Goal: Task Accomplishment & Management: Manage account settings

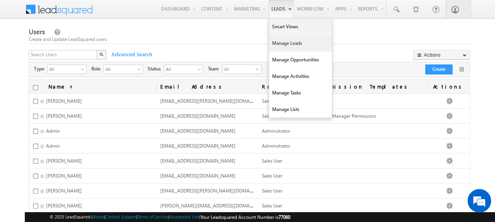
click at [287, 48] on link "Manage Leads" at bounding box center [300, 43] width 63 height 17
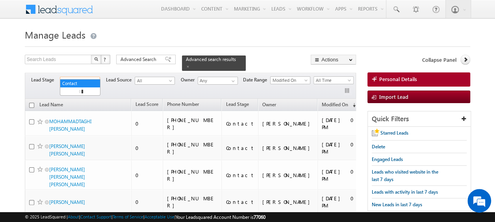
click at [94, 79] on span at bounding box center [96, 82] width 6 height 6
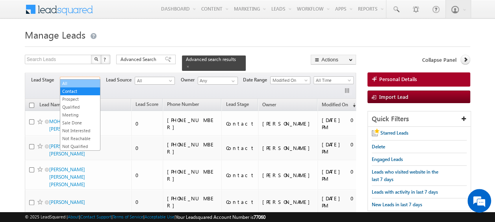
click at [77, 83] on link "All" at bounding box center [80, 83] width 40 height 7
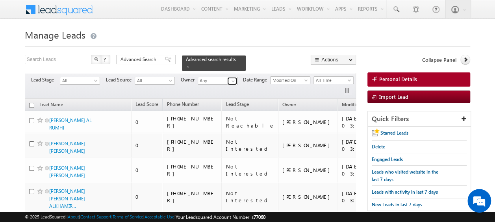
click at [232, 78] on span at bounding box center [233, 81] width 6 height 6
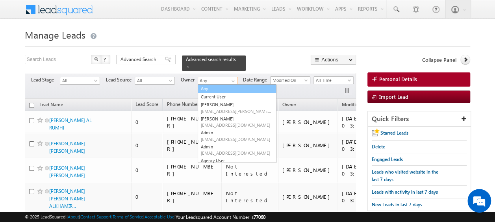
paste input "[PERSON_NAME]"
type input "[PERSON_NAME]"
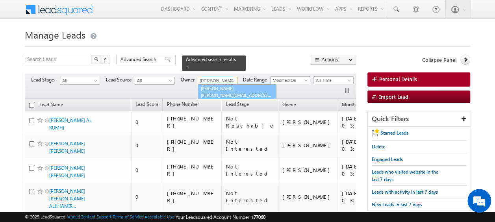
click at [223, 85] on link "Manisha Singh manisha.singh@indglobal.ae" at bounding box center [237, 91] width 79 height 15
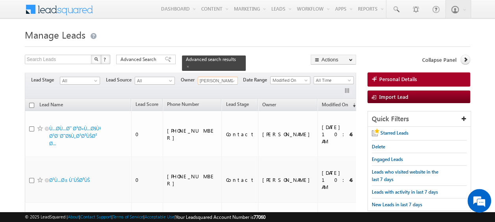
click at [32, 103] on input "checkbox" at bounding box center [31, 105] width 5 height 5
checkbox input "true"
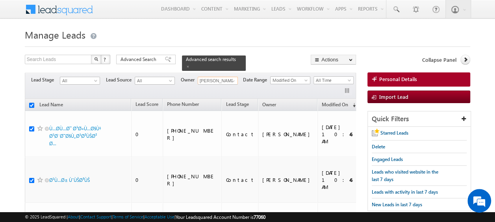
checkbox input "true"
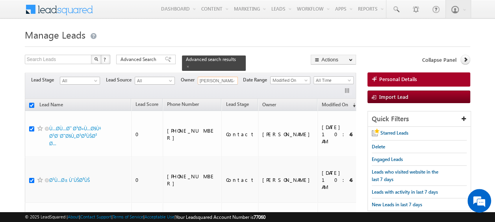
checkbox input "true"
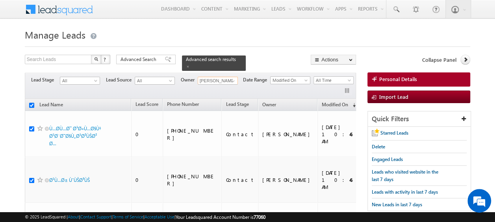
checkbox input "true"
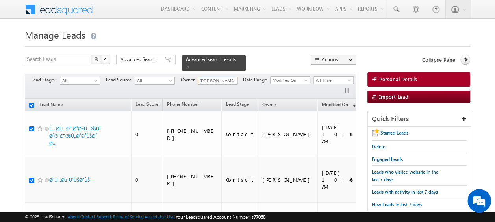
checkbox input "true"
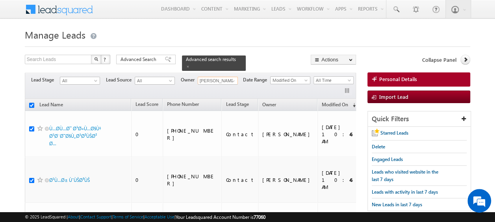
checkbox input "true"
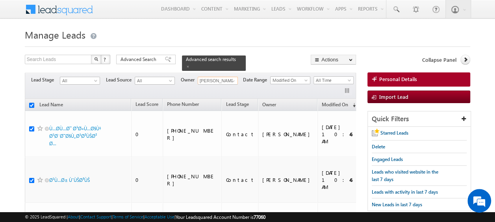
checkbox input "true"
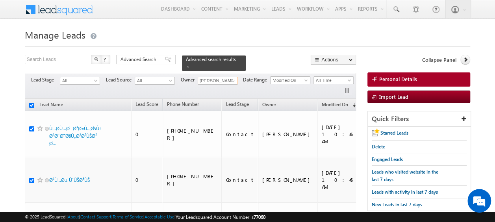
checkbox input "true"
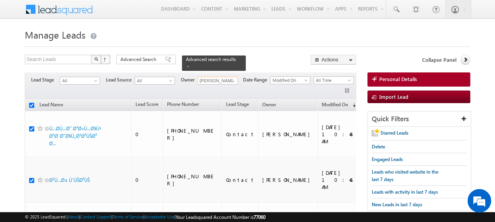
checkbox input "true"
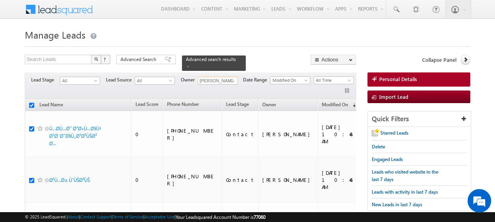
checkbox input "true"
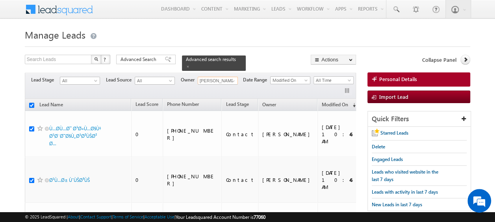
checkbox input "true"
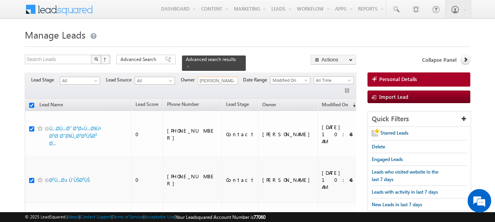
checkbox input "true"
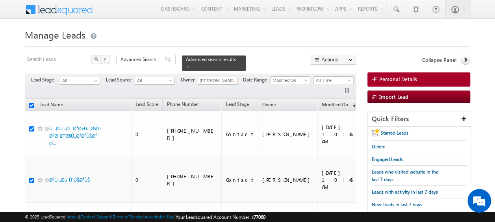
checkbox input "true"
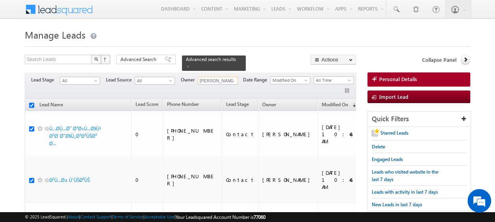
checkbox input "true"
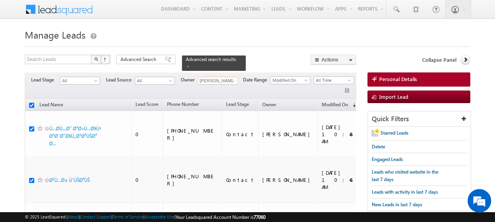
checkbox input "true"
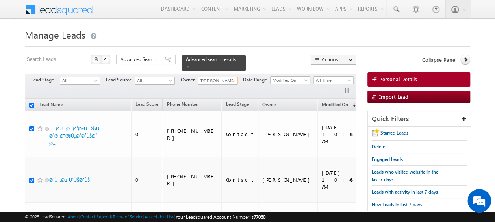
checkbox input "true"
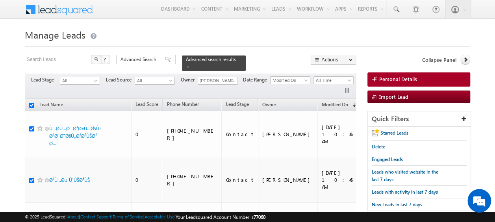
checkbox input "true"
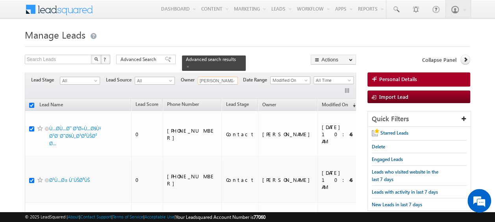
checkbox input "true"
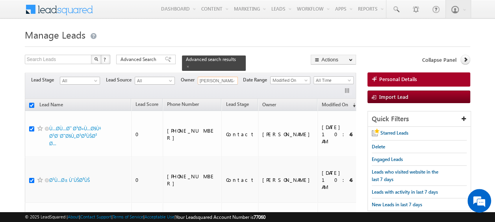
checkbox input "true"
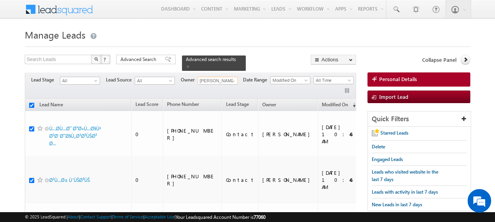
checkbox input "true"
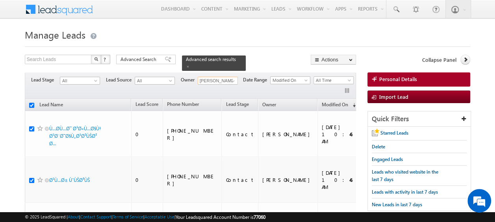
checkbox input "true"
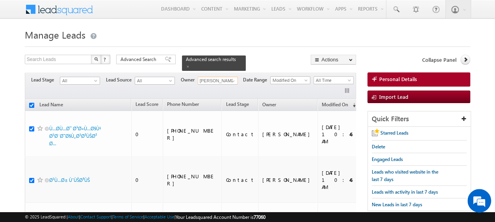
checkbox input "true"
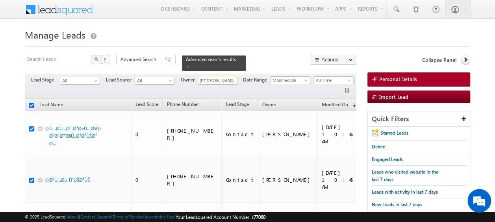
checkbox input "true"
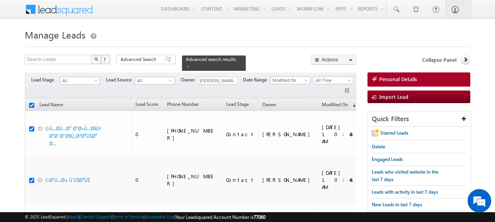
checkbox input "true"
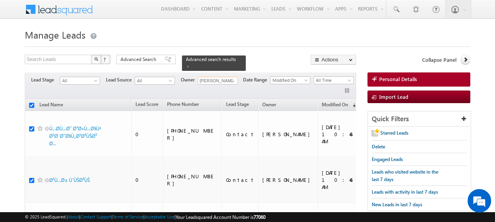
checkbox input "true"
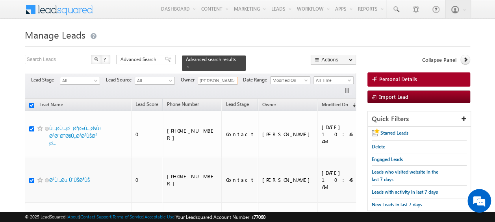
checkbox input "true"
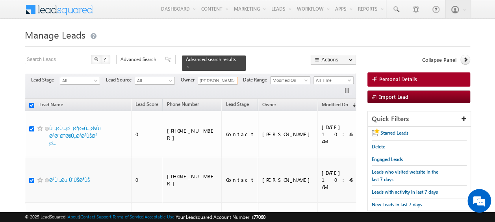
checkbox input "true"
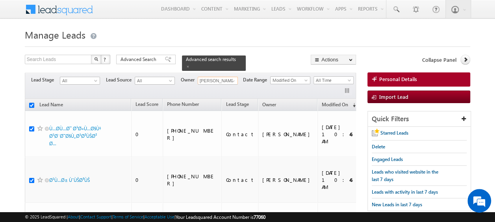
checkbox input "true"
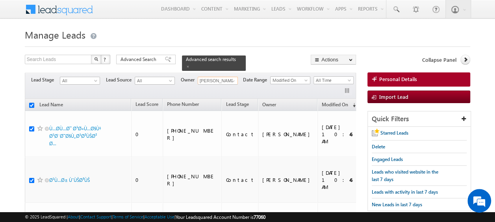
checkbox input "true"
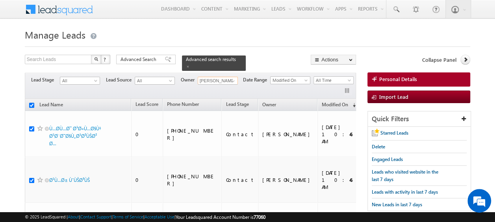
checkbox input "true"
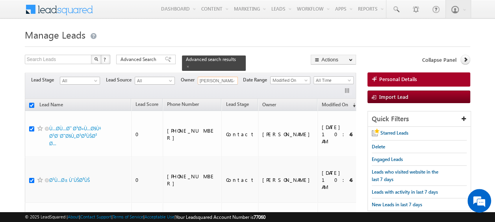
checkbox input "true"
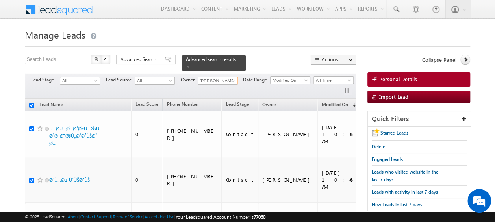
checkbox input "true"
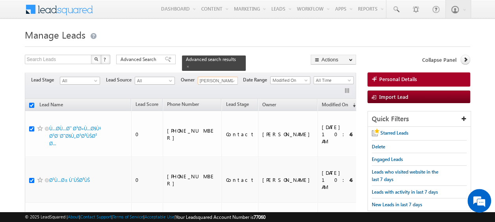
checkbox input "true"
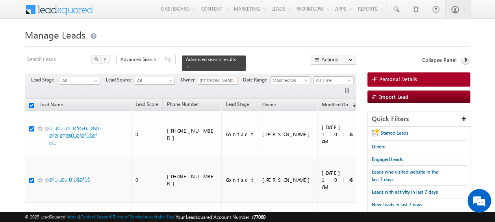
checkbox input "true"
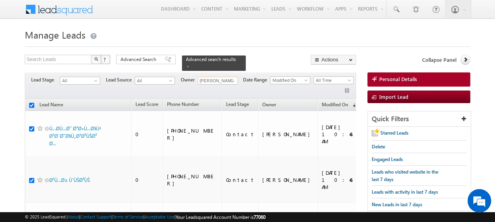
checkbox input "true"
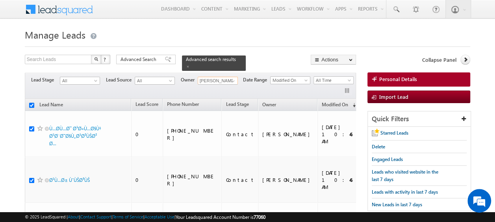
checkbox input "true"
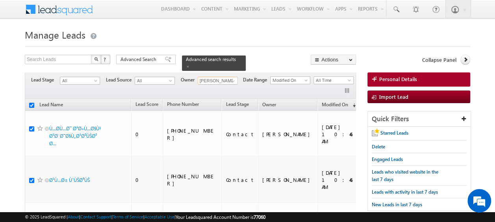
checkbox input "true"
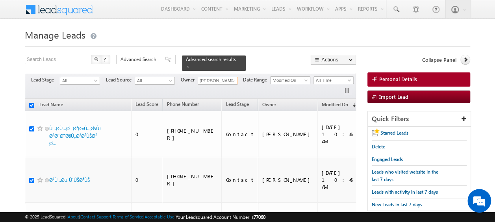
checkbox input "true"
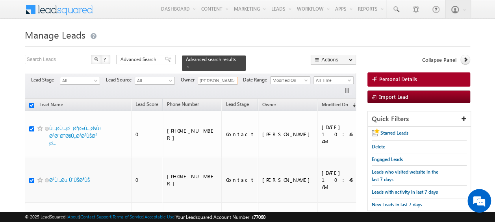
checkbox input "true"
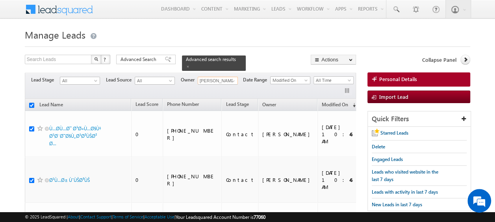
checkbox input "true"
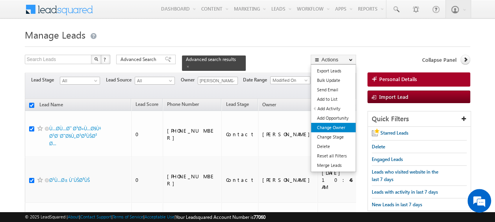
click at [341, 128] on link "Change Owner" at bounding box center [333, 127] width 44 height 9
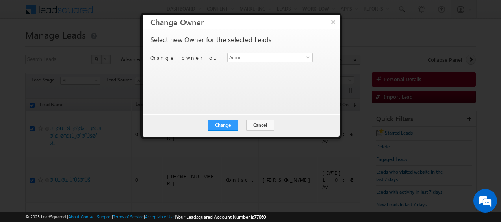
click at [220, 73] on div "Select new Owner for the selected Leads Change owner of 200 leads to Admin Admin" at bounding box center [240, 67] width 180 height 63
click at [254, 122] on button "Cancel" at bounding box center [260, 125] width 28 height 11
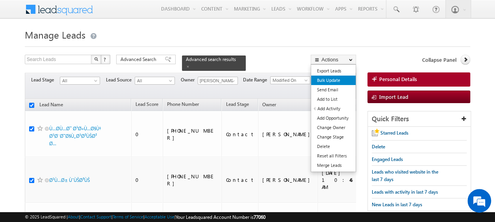
click at [335, 79] on link "Bulk Update" at bounding box center [333, 80] width 44 height 9
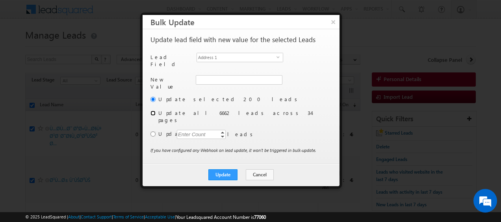
click at [152, 111] on input "radio" at bounding box center [152, 113] width 5 height 5
click at [276, 58] on span "Address 1" at bounding box center [237, 57] width 80 height 9
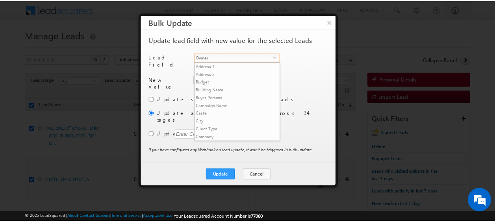
scroll to position [300, 0]
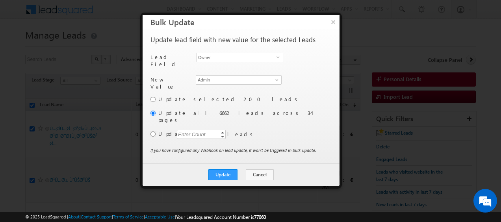
click at [304, 87] on div "New Value Owner * Admin Admin Admin" at bounding box center [240, 85] width 180 height 20
click at [223, 169] on button "Update" at bounding box center [222, 174] width 29 height 11
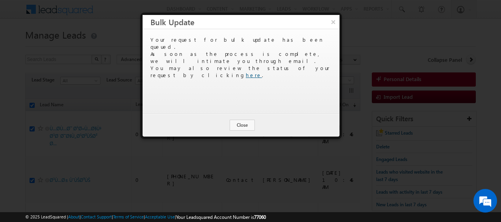
click at [262, 72] on link "here" at bounding box center [254, 75] width 16 height 7
click at [243, 127] on button "Close" at bounding box center [242, 125] width 25 height 11
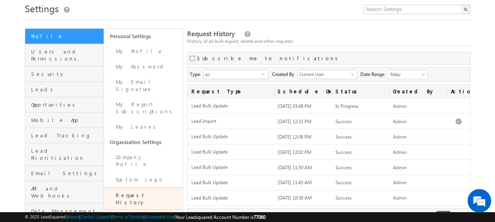
scroll to position [27, 0]
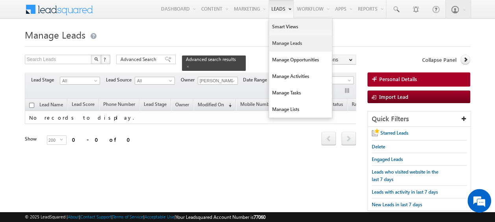
click at [285, 45] on link "Manage Leads" at bounding box center [300, 43] width 63 height 17
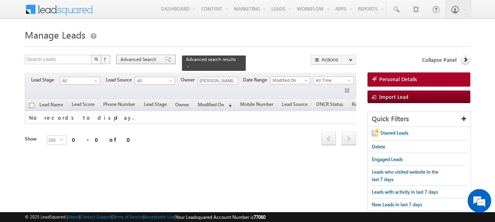
click at [136, 61] on span "Advanced Search" at bounding box center [139, 59] width 38 height 7
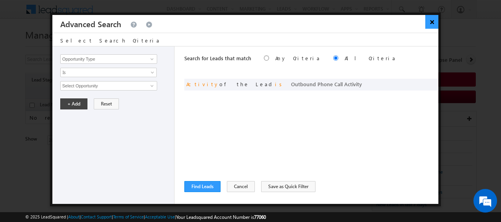
click at [430, 22] on button "×" at bounding box center [431, 22] width 13 height 14
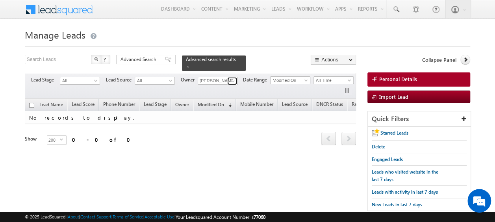
click at [233, 78] on span at bounding box center [233, 81] width 6 height 6
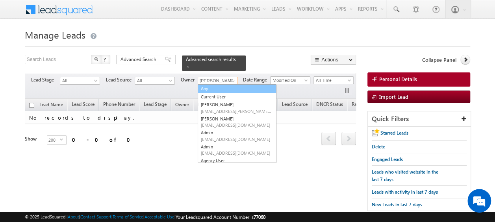
click at [214, 84] on link "Any" at bounding box center [237, 88] width 79 height 9
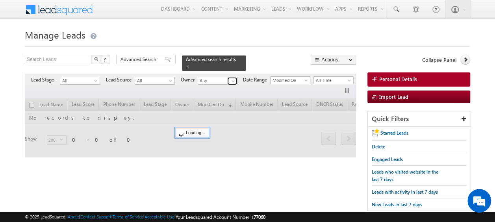
click at [232, 78] on span at bounding box center [233, 81] width 6 height 6
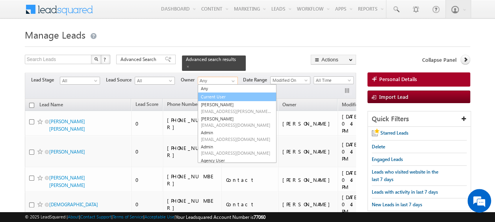
click at [223, 93] on link "Current User" at bounding box center [237, 97] width 79 height 9
type input "Current User"
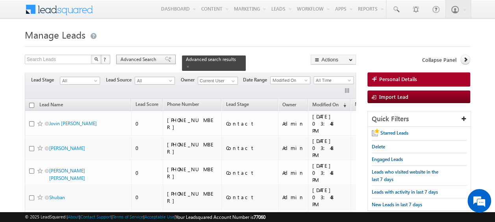
click at [127, 57] on span "Advanced Search" at bounding box center [139, 59] width 38 height 7
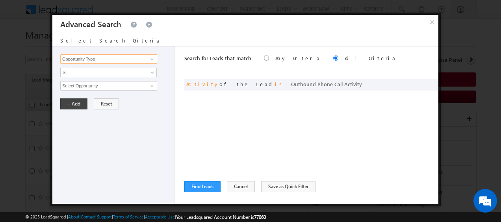
click at [125, 59] on input "Opportunity Type" at bounding box center [108, 58] width 97 height 9
click at [152, 59] on span at bounding box center [152, 59] width 6 height 6
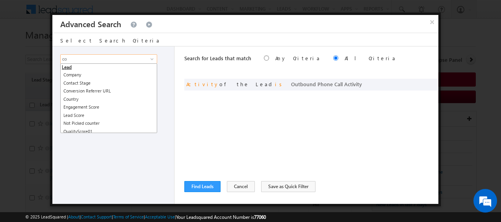
type input "c"
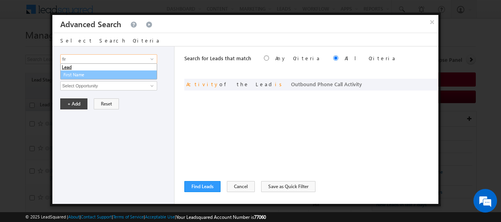
click at [81, 76] on link "First Name" at bounding box center [108, 74] width 97 height 9
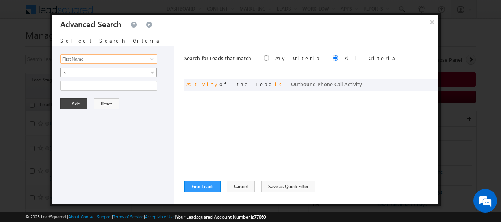
type input "First Name"
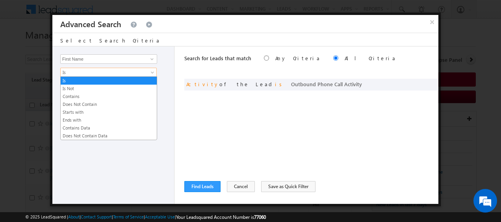
click at [153, 71] on span at bounding box center [153, 74] width 6 height 6
click at [92, 93] on link "Contains" at bounding box center [109, 96] width 96 height 7
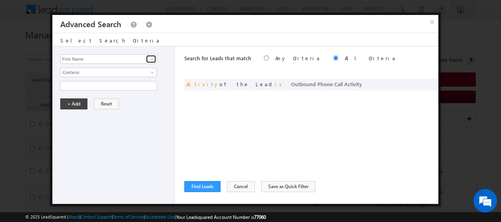
click at [152, 59] on span at bounding box center [152, 59] width 6 height 6
click at [169, 78] on div "Opportunity Type Lead Activity Task Sales Group Prospect Id Address 1 Address 2…" at bounding box center [113, 124] width 122 height 157
click at [104, 85] on input "text" at bounding box center [108, 85] width 97 height 9
paste input "Akkineni"
type input "Akkineni"
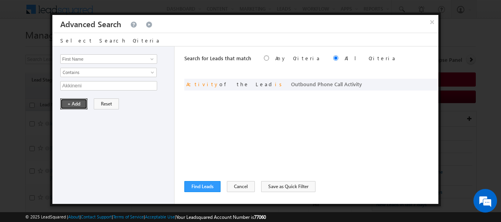
click at [74, 102] on button "+ Add" at bounding box center [73, 103] width 27 height 11
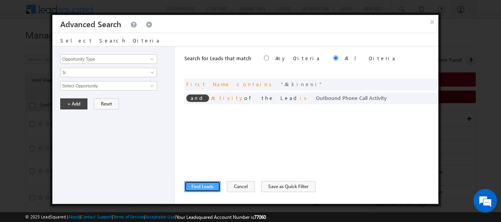
click at [213, 182] on button "Find Leads" at bounding box center [202, 186] width 36 height 11
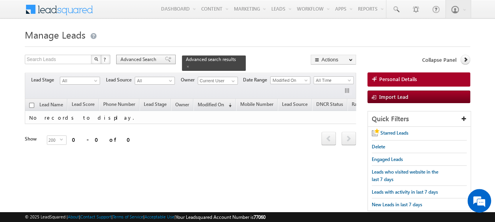
click at [141, 57] on span "Advanced Search" at bounding box center [139, 59] width 38 height 7
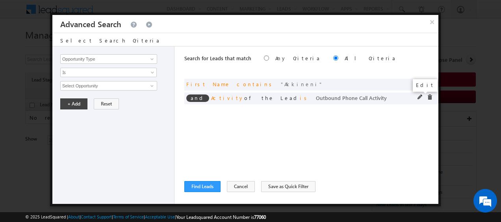
click at [421, 96] on span at bounding box center [420, 97] width 6 height 6
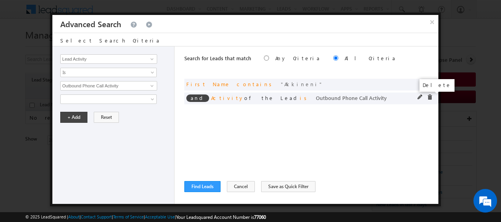
click at [429, 98] on span at bounding box center [430, 97] width 6 height 6
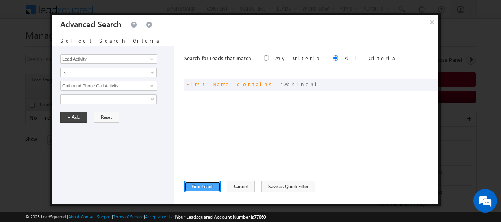
click at [204, 182] on button "Find Leads" at bounding box center [202, 186] width 36 height 11
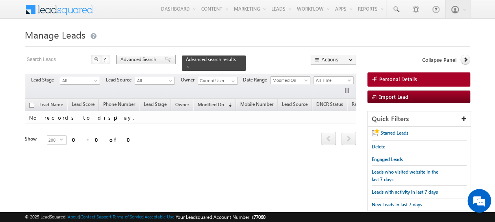
click at [134, 61] on span "Advanced Search" at bounding box center [139, 59] width 38 height 7
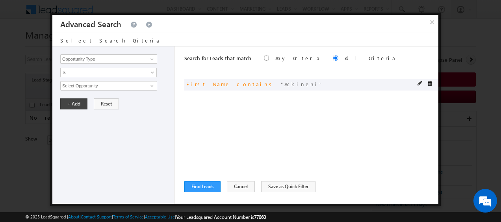
click at [417, 84] on div "and First Name contains [PERSON_NAME]" at bounding box center [311, 85] width 254 height 12
click at [419, 83] on span at bounding box center [420, 84] width 6 height 6
click at [147, 85] on input "Akkineni" at bounding box center [108, 85] width 97 height 9
click at [72, 104] on button "+ Add" at bounding box center [73, 103] width 27 height 11
click at [419, 83] on span at bounding box center [420, 84] width 6 height 6
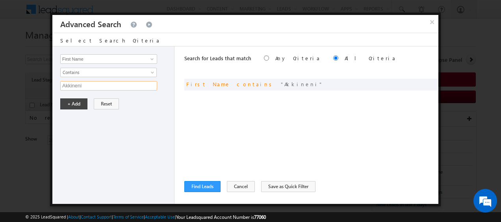
click at [111, 85] on input "Akkineni" at bounding box center [108, 85] width 97 height 9
type input "A"
type input "raju"
click at [71, 102] on button "+ Add" at bounding box center [73, 103] width 27 height 11
click at [198, 187] on button "Find Leads" at bounding box center [202, 186] width 36 height 11
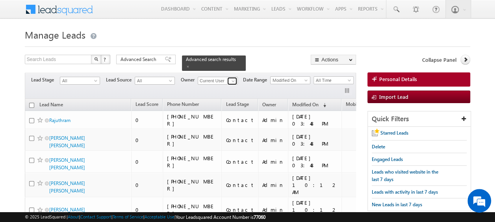
click at [232, 78] on span at bounding box center [233, 81] width 6 height 6
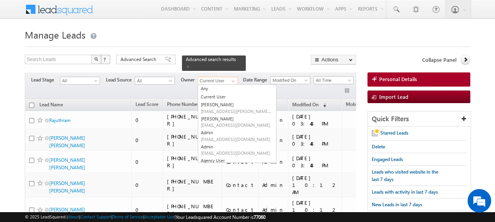
click at [221, 85] on link "Any" at bounding box center [237, 89] width 78 height 8
type input "Any"
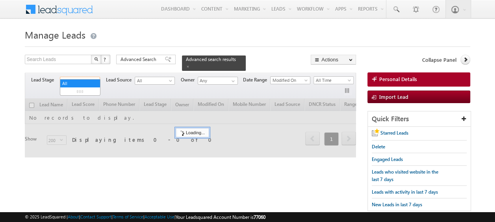
click at [87, 77] on span "All" at bounding box center [78, 80] width 37 height 7
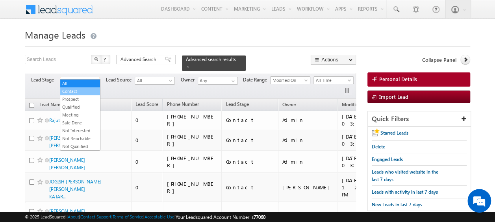
click at [84, 91] on link "Contact" at bounding box center [80, 91] width 40 height 7
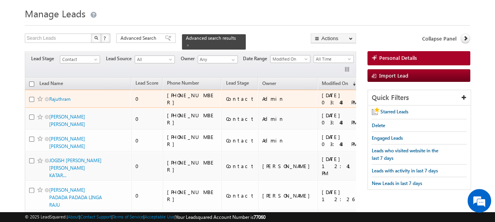
scroll to position [22, 0]
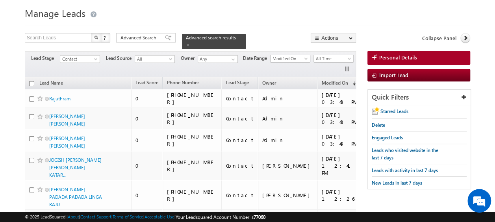
click at [32, 81] on input "checkbox" at bounding box center [31, 83] width 5 height 5
checkbox input "true"
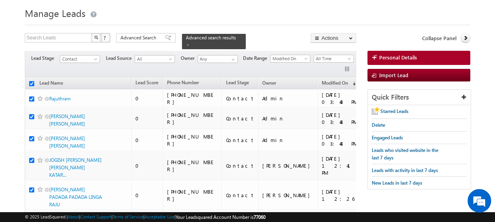
checkbox input "true"
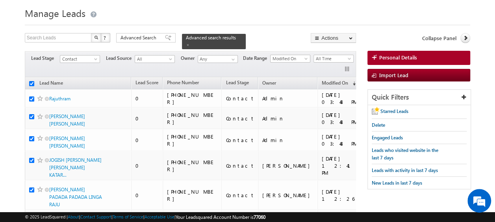
checkbox input "true"
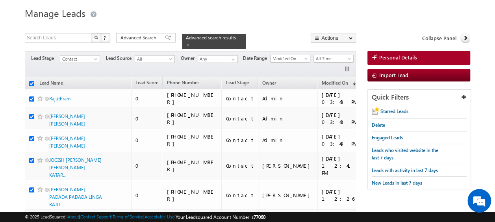
checkbox input "true"
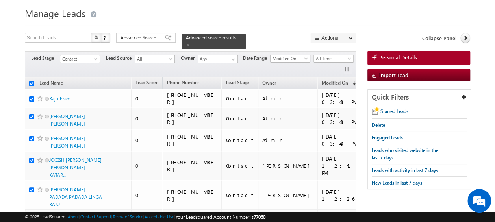
checkbox input "true"
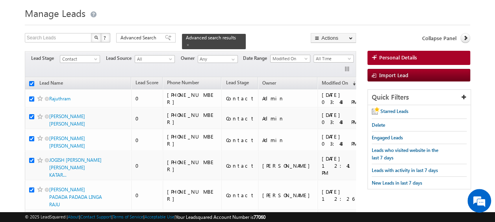
checkbox input "true"
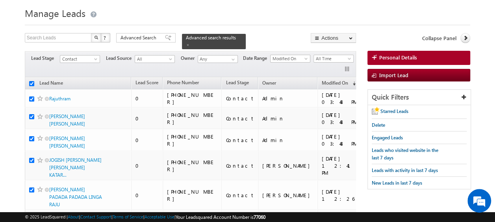
checkbox input "true"
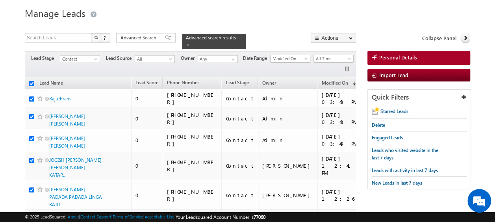
checkbox input "true"
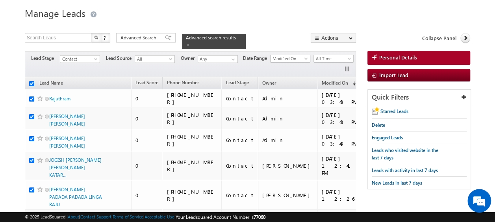
checkbox input "true"
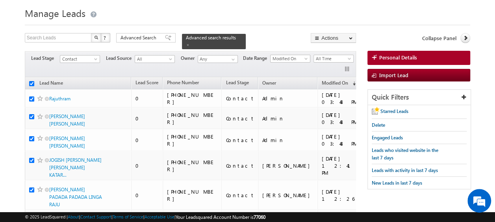
checkbox input "true"
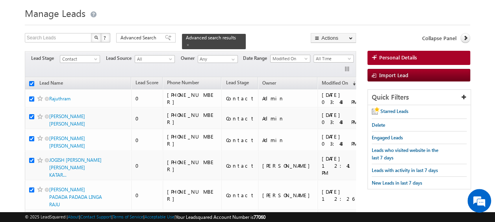
checkbox input "true"
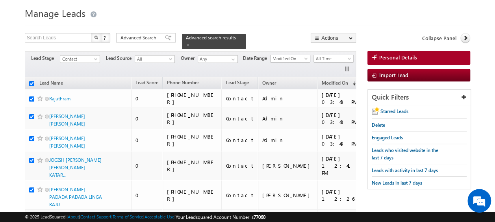
checkbox input "true"
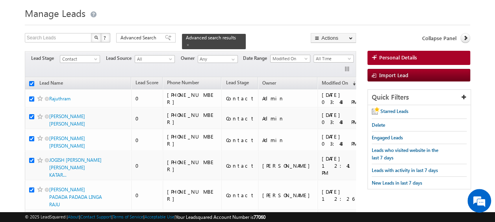
checkbox input "true"
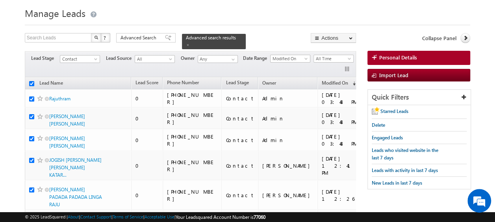
checkbox input "true"
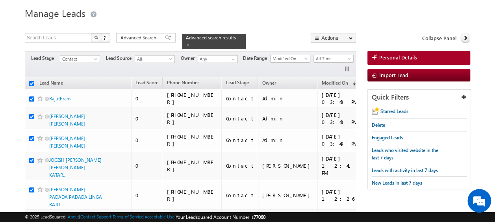
checkbox input "true"
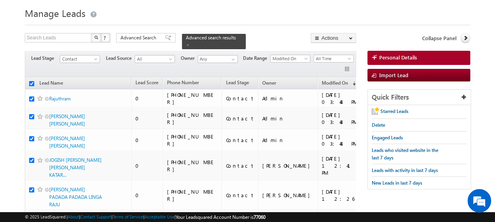
checkbox input "true"
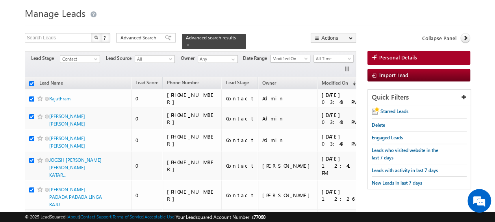
checkbox input "true"
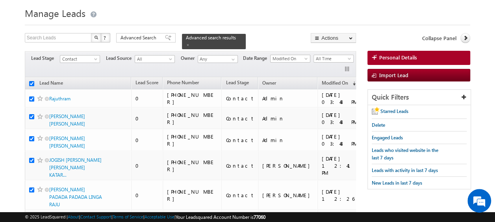
checkbox input "true"
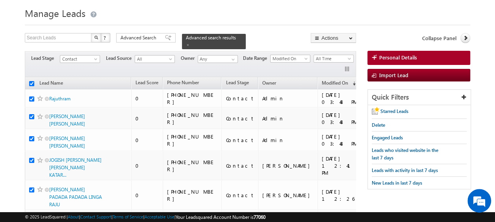
checkbox input "true"
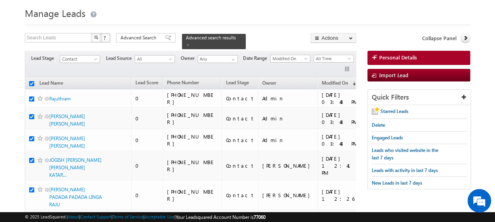
checkbox input "true"
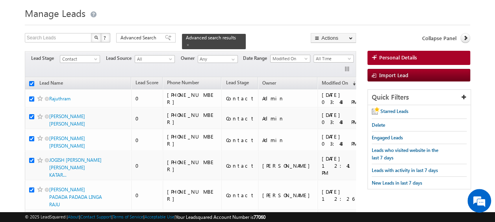
checkbox input "true"
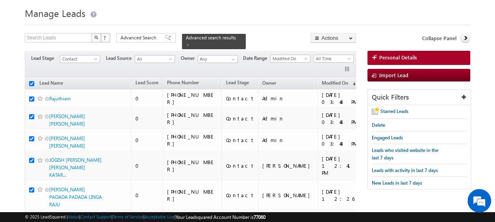
checkbox input "true"
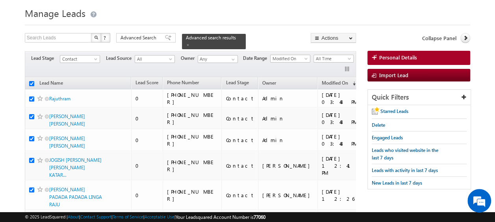
checkbox input "true"
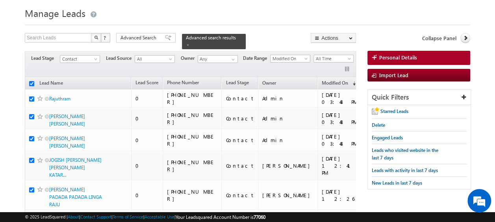
checkbox input "true"
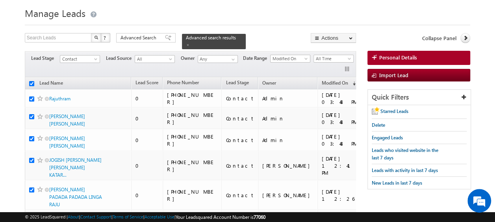
checkbox input "true"
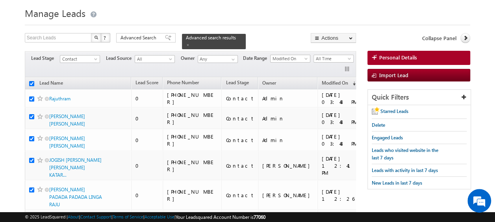
checkbox input "true"
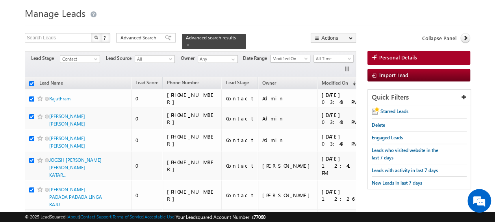
checkbox input "true"
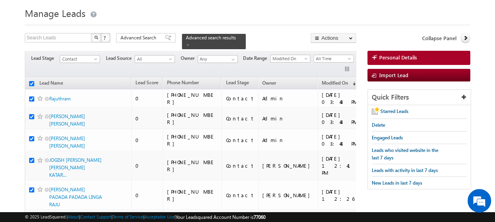
checkbox input "true"
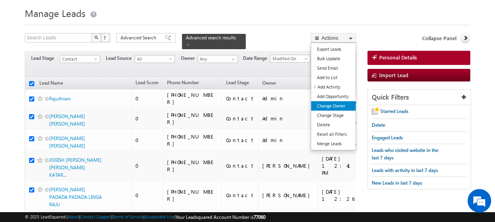
click at [334, 106] on link "Change Owner" at bounding box center [333, 105] width 44 height 9
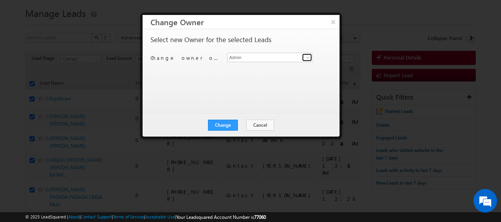
click at [308, 57] on span at bounding box center [308, 57] width 6 height 6
type input "j"
type input "b"
click at [307, 57] on span at bounding box center [308, 57] width 6 height 6
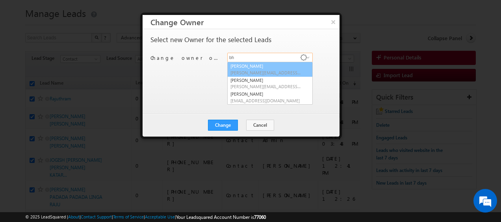
type input "b"
click at [261, 71] on span "[EMAIL_ADDRESS][DOMAIN_NAME]" at bounding box center [265, 73] width 71 height 6
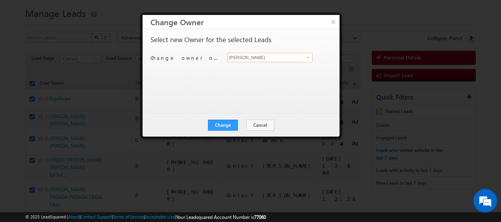
type input "[PERSON_NAME]"
click at [306, 61] on link at bounding box center [307, 58] width 10 height 8
click at [309, 56] on span at bounding box center [308, 57] width 6 height 6
type input "s"
click at [264, 124] on button "Cancel" at bounding box center [260, 125] width 28 height 11
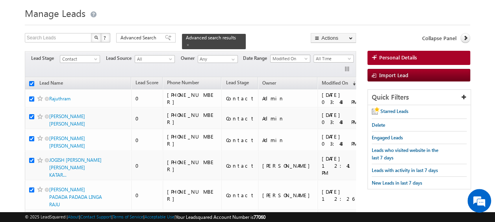
scroll to position [0, 0]
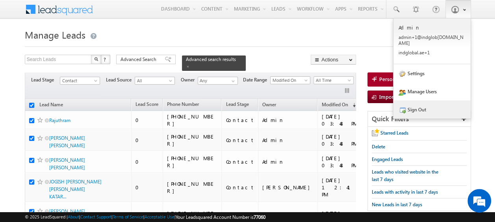
click at [430, 109] on link "Sign Out" at bounding box center [431, 109] width 77 height 18
